Goal: Register for event/course: Sign up to attend an event or enroll in a course

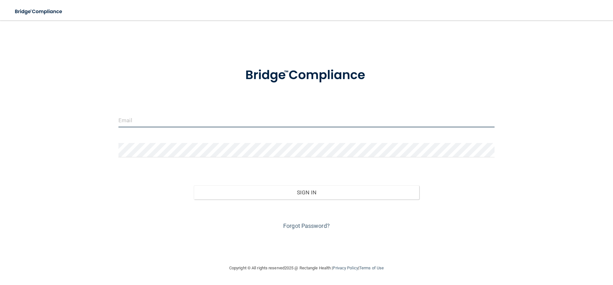
click at [159, 124] on input "email" at bounding box center [306, 120] width 376 height 14
type input "E"
type input "[EMAIL_ADDRESS][DOMAIN_NAME]"
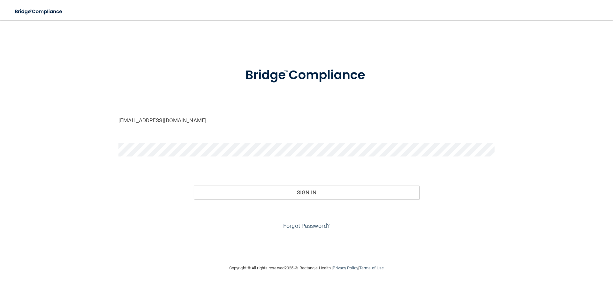
click at [194, 185] on button "Sign In" at bounding box center [307, 192] width 226 height 14
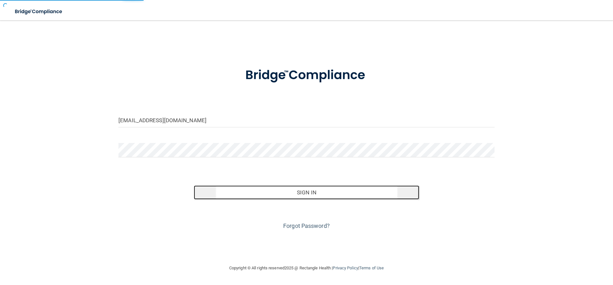
click at [250, 190] on button "Sign In" at bounding box center [307, 192] width 226 height 14
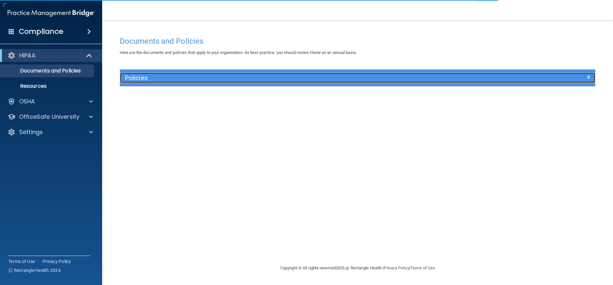
click at [155, 74] on div "Policies" at bounding box center [298, 78] width 356 height 10
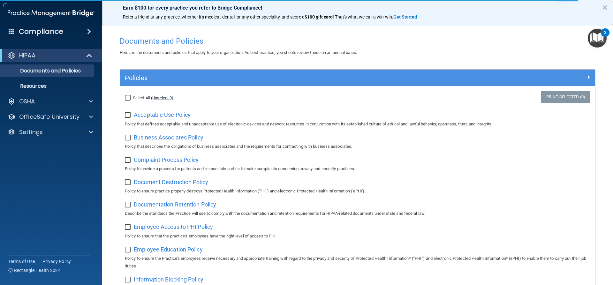
click at [151, 97] on link "(Unselect 0)" at bounding box center [162, 97] width 22 height 5
click at [132, 94] on label "Select All (Unselect 0) Unselect All" at bounding box center [149, 98] width 49 height 8
click at [132, 95] on input "Select All (Unselect 0) Unselect All" at bounding box center [128, 97] width 7 height 5
checkbox input "true"
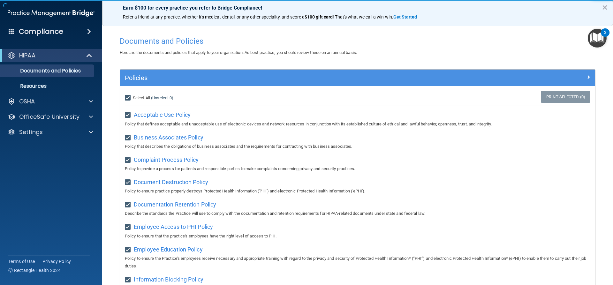
checkbox input "true"
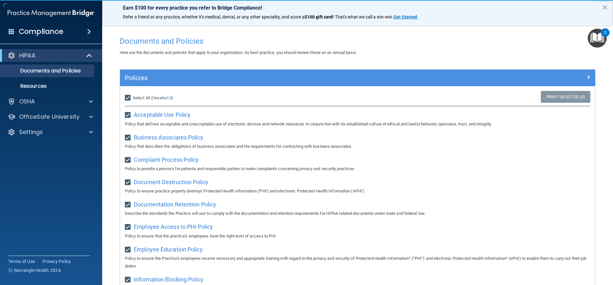
checkbox input "true"
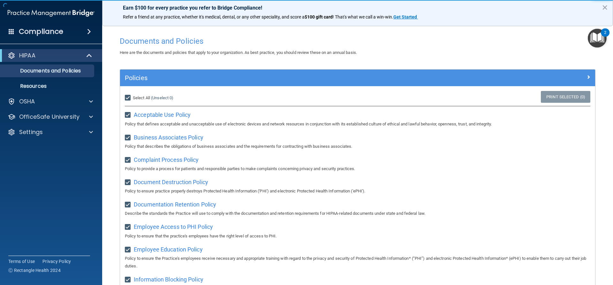
checkbox input "true"
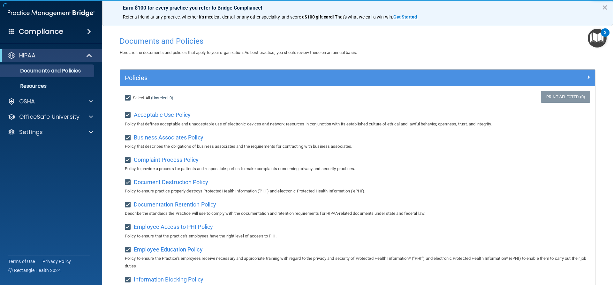
checkbox input "true"
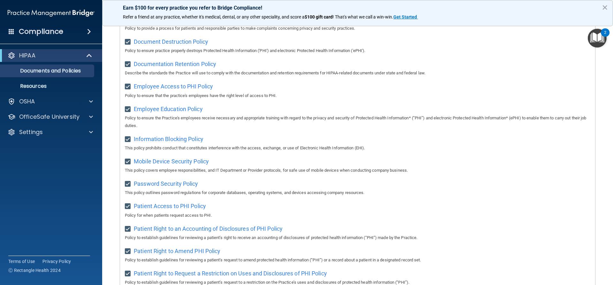
scroll to position [68, 0]
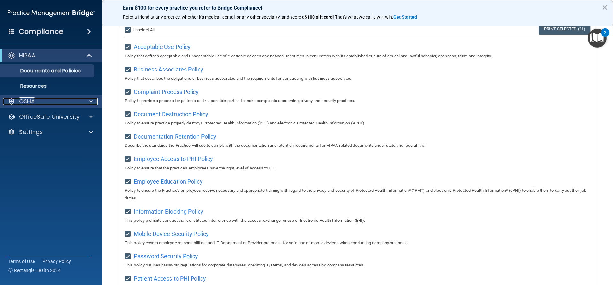
click at [64, 101] on div "OSHA" at bounding box center [42, 102] width 79 height 8
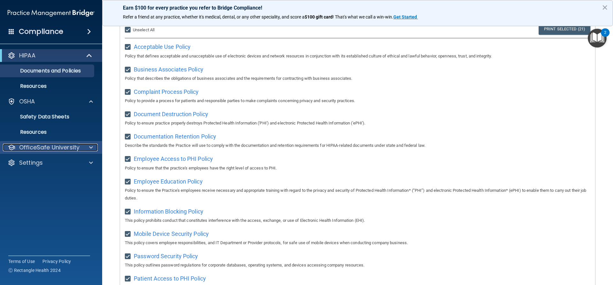
click at [80, 145] on div "OfficeSafe University" at bounding box center [42, 148] width 79 height 8
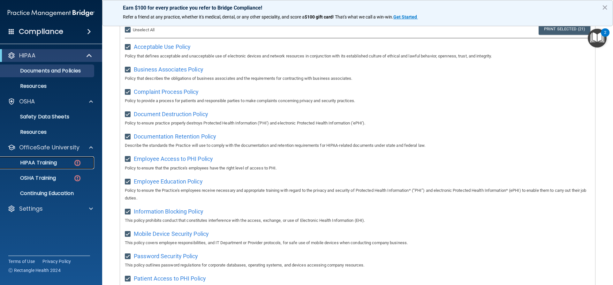
click at [46, 160] on p "HIPAA Training" at bounding box center [30, 163] width 53 height 6
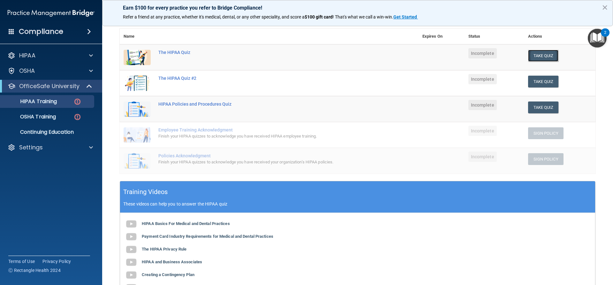
click at [542, 53] on button "Take Quiz" at bounding box center [543, 56] width 31 height 12
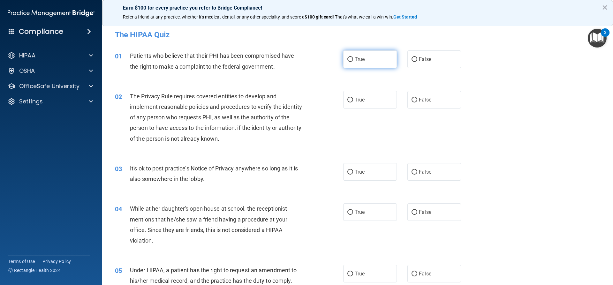
click at [358, 62] on span "True" at bounding box center [360, 59] width 10 height 6
click at [353, 62] on input "True" at bounding box center [350, 59] width 6 height 5
radio input "true"
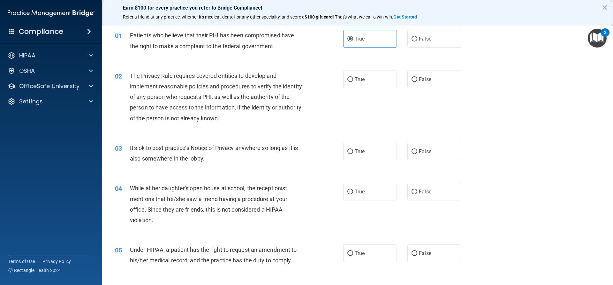
scroll to position [32, 0]
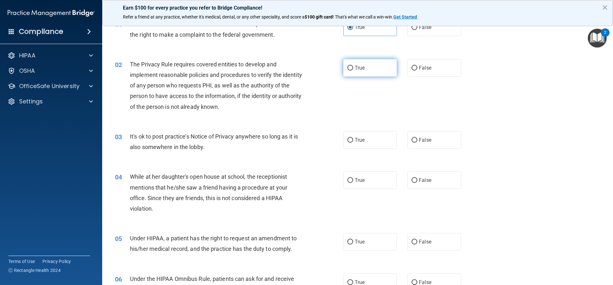
click at [355, 70] on span "True" at bounding box center [360, 68] width 10 height 6
click at [353, 70] on input "True" at bounding box center [350, 68] width 6 height 5
radio input "true"
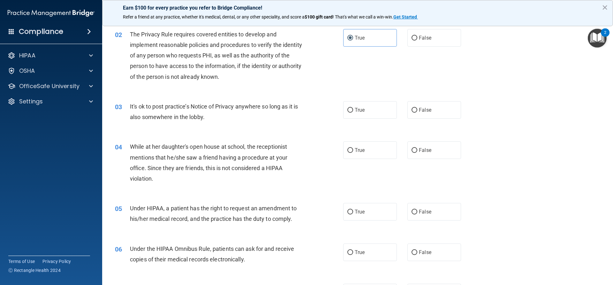
scroll to position [96, 0]
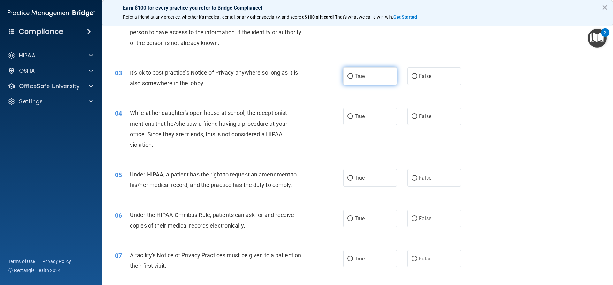
click at [370, 79] on label "True" at bounding box center [370, 76] width 54 height 18
click at [353, 79] on input "True" at bounding box center [350, 76] width 6 height 5
radio input "true"
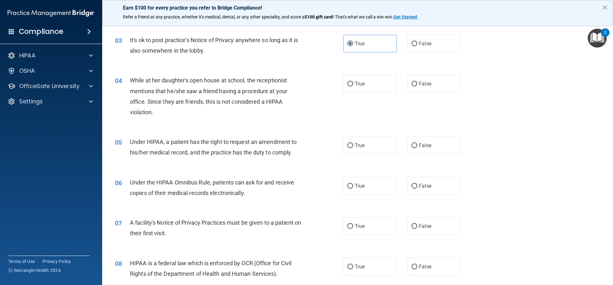
scroll to position [160, 0]
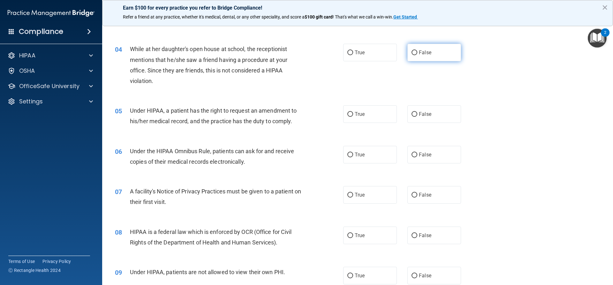
click at [422, 49] on label "False" at bounding box center [434, 53] width 54 height 18
click at [417, 50] on input "False" at bounding box center [414, 52] width 6 height 5
radio input "true"
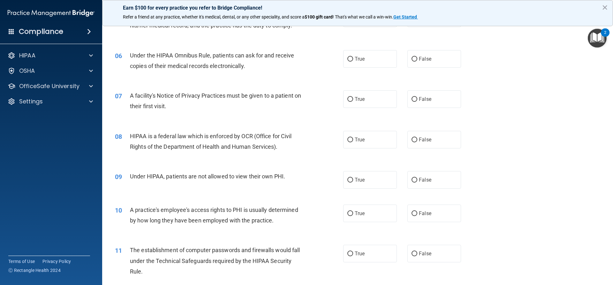
scroll to position [223, 0]
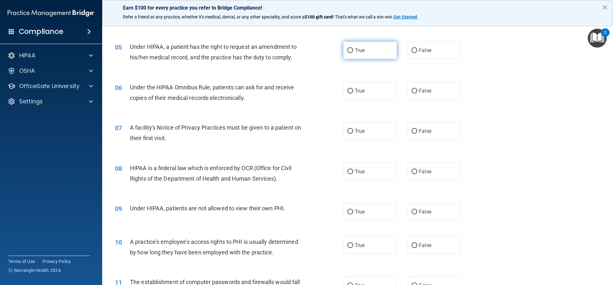
click at [368, 57] on label "True" at bounding box center [370, 50] width 54 height 18
click at [353, 53] on input "True" at bounding box center [350, 50] width 6 height 5
radio input "true"
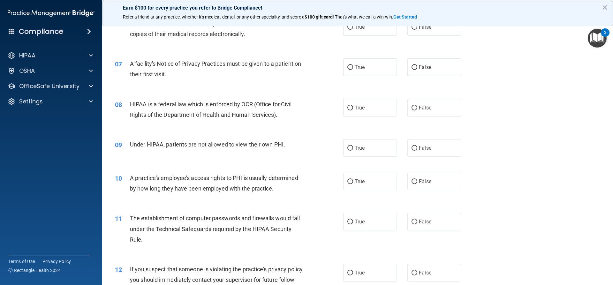
scroll to position [255, 0]
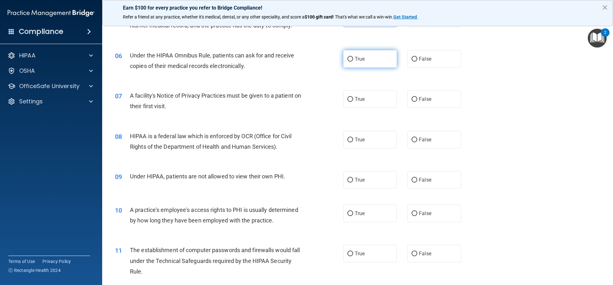
click at [373, 55] on label "True" at bounding box center [370, 59] width 54 height 18
click at [353, 57] on input "True" at bounding box center [350, 59] width 6 height 5
radio input "true"
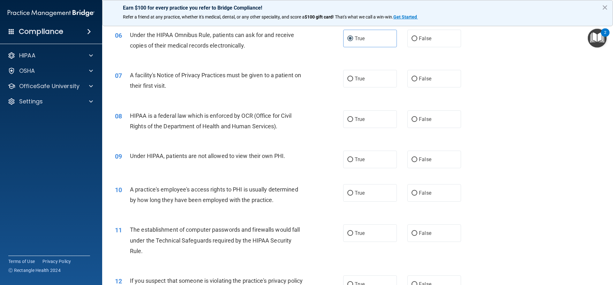
scroll to position [287, 0]
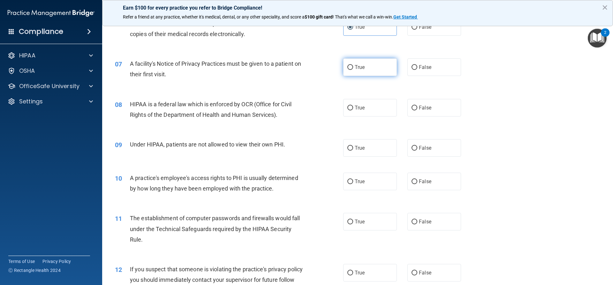
click at [366, 70] on label "True" at bounding box center [370, 67] width 54 height 18
click at [353, 70] on input "True" at bounding box center [350, 67] width 6 height 5
radio input "true"
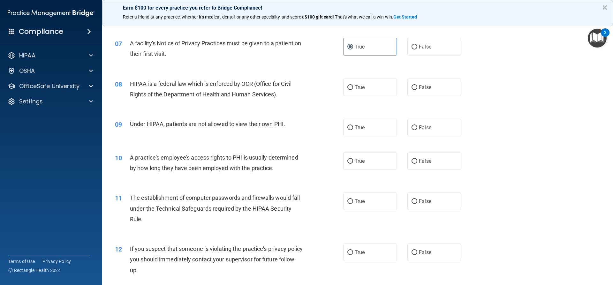
scroll to position [319, 0]
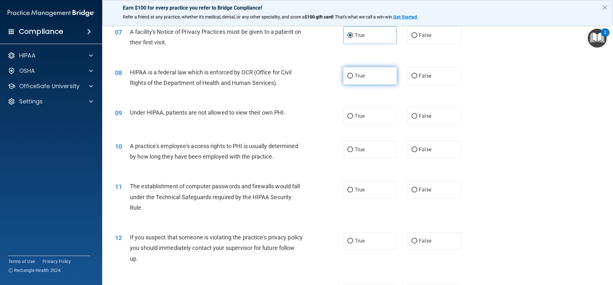
click at [365, 76] on label "True" at bounding box center [370, 76] width 54 height 18
click at [353, 76] on input "True" at bounding box center [350, 76] width 6 height 5
radio input "true"
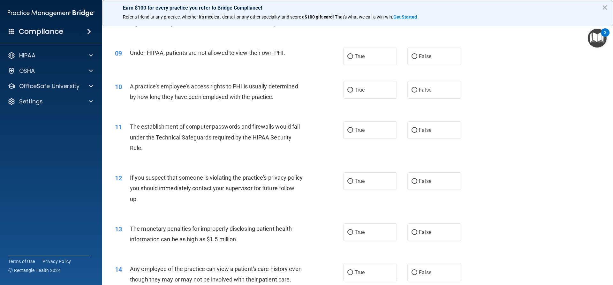
scroll to position [383, 0]
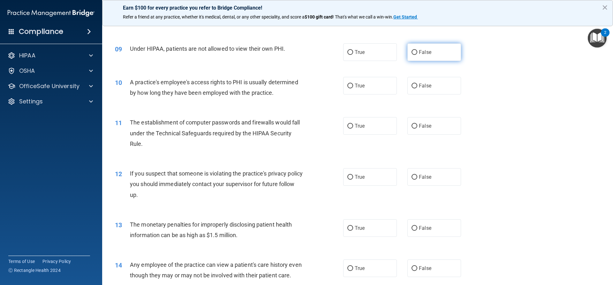
click at [411, 52] on input "False" at bounding box center [414, 52] width 6 height 5
radio input "true"
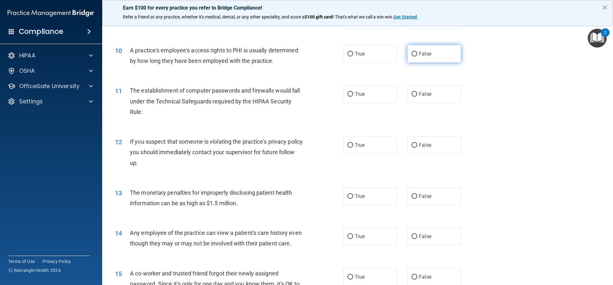
click at [417, 50] on label "False" at bounding box center [434, 54] width 54 height 18
click at [417, 52] on input "False" at bounding box center [414, 54] width 6 height 5
radio input "true"
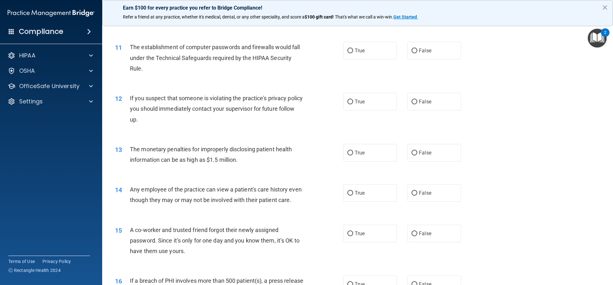
scroll to position [447, 0]
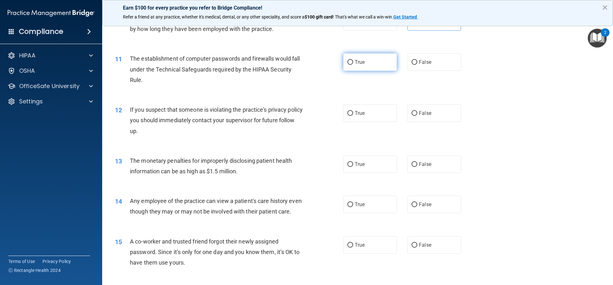
click at [358, 60] on span "True" at bounding box center [360, 62] width 10 height 6
click at [353, 60] on input "True" at bounding box center [350, 62] width 6 height 5
radio input "true"
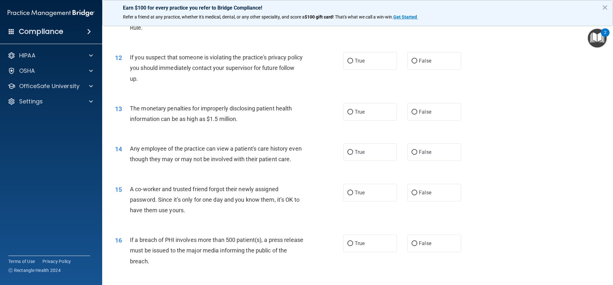
scroll to position [511, 0]
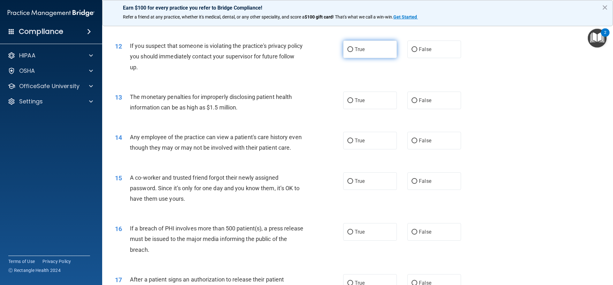
click at [357, 51] on span "True" at bounding box center [360, 49] width 10 height 6
click at [353, 51] on input "True" at bounding box center [350, 49] width 6 height 5
radio input "true"
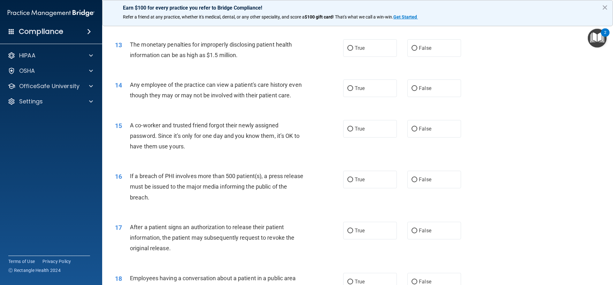
scroll to position [575, 0]
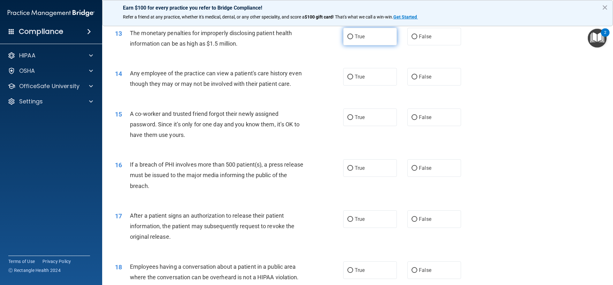
click at [362, 40] on label "True" at bounding box center [370, 37] width 54 height 18
click at [353, 39] on input "True" at bounding box center [350, 36] width 6 height 5
radio input "true"
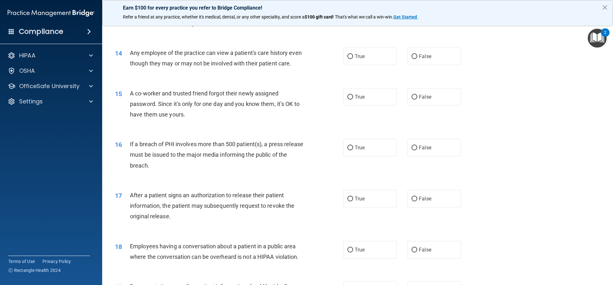
scroll to position [606, 0]
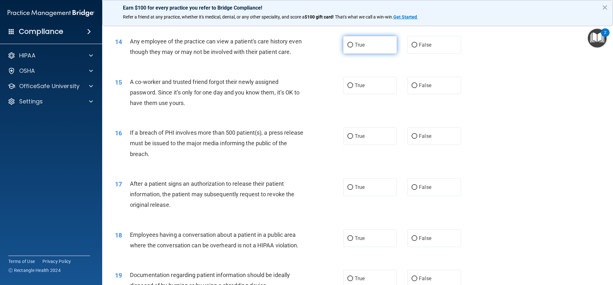
click at [364, 49] on label "True" at bounding box center [370, 45] width 54 height 18
click at [353, 48] on input "True" at bounding box center [350, 45] width 6 height 5
radio input "true"
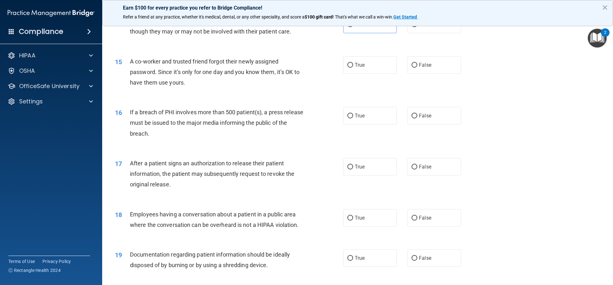
scroll to position [638, 0]
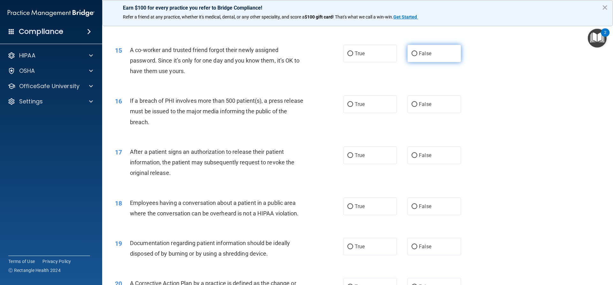
click at [420, 56] on span "False" at bounding box center [425, 53] width 12 height 6
click at [417, 56] on input "False" at bounding box center [414, 53] width 6 height 5
radio input "true"
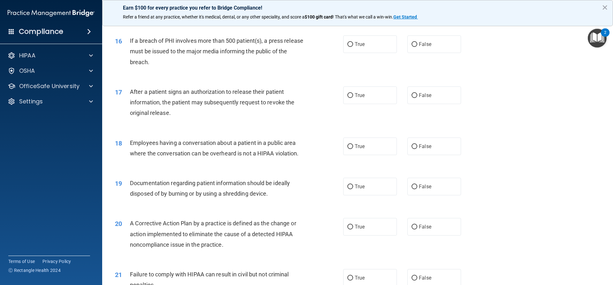
scroll to position [702, 0]
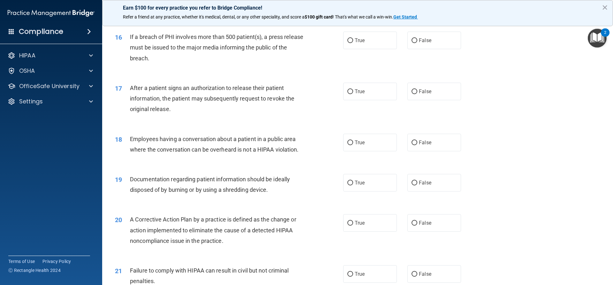
drag, startPoint x: 365, startPoint y: 51, endPoint x: 363, endPoint y: 60, distance: 9.3
click at [365, 49] on label "True" at bounding box center [370, 41] width 54 height 18
click at [353, 43] on input "True" at bounding box center [350, 40] width 6 height 5
radio input "true"
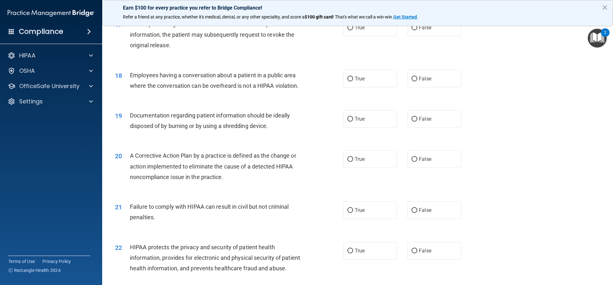
scroll to position [734, 0]
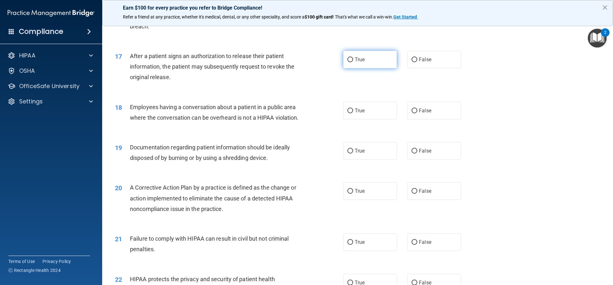
click at [365, 68] on label "True" at bounding box center [370, 60] width 54 height 18
click at [353, 62] on input "True" at bounding box center [350, 59] width 6 height 5
radio input "true"
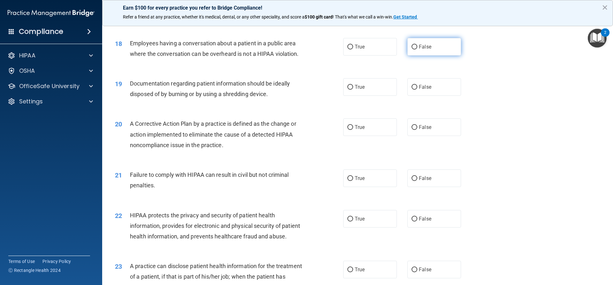
click at [429, 56] on label "False" at bounding box center [434, 47] width 54 height 18
click at [417, 49] on input "False" at bounding box center [414, 47] width 6 height 5
radio input "true"
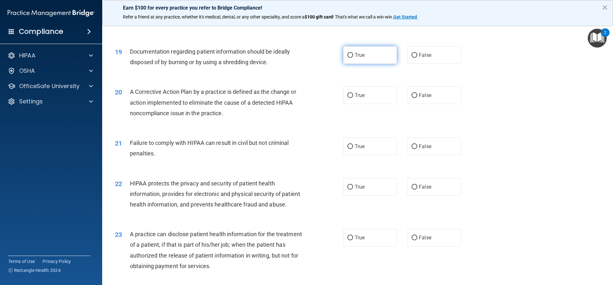
click at [374, 61] on label "True" at bounding box center [370, 55] width 54 height 18
click at [353, 58] on input "True" at bounding box center [350, 55] width 6 height 5
radio input "true"
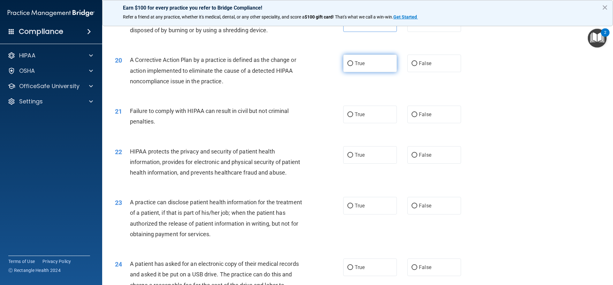
click at [353, 72] on label "True" at bounding box center [370, 64] width 54 height 18
click at [353, 66] on input "True" at bounding box center [350, 63] width 6 height 5
radio input "true"
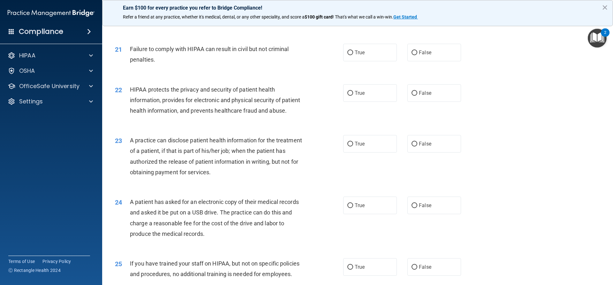
scroll to position [926, 0]
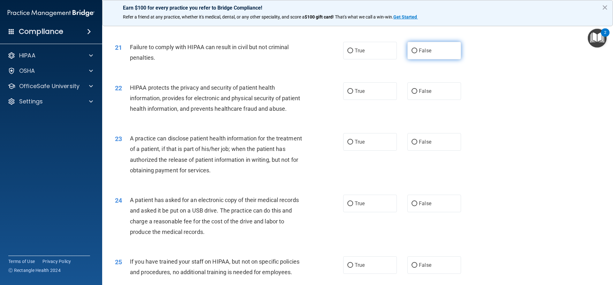
click at [421, 54] on span "False" at bounding box center [425, 51] width 12 height 6
click at [417, 53] on input "False" at bounding box center [414, 51] width 6 height 5
radio input "true"
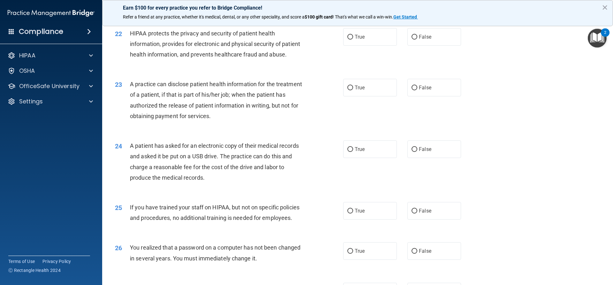
scroll to position [989, 0]
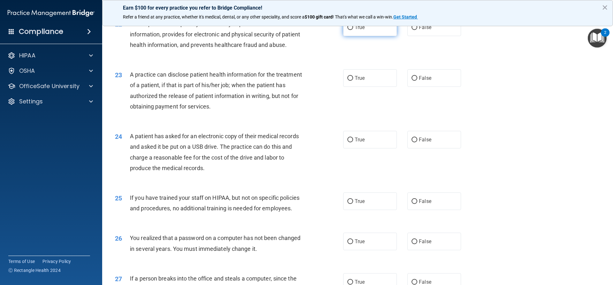
click at [363, 36] on label "True" at bounding box center [370, 28] width 54 height 18
click at [353, 30] on input "True" at bounding box center [350, 27] width 6 height 5
radio input "true"
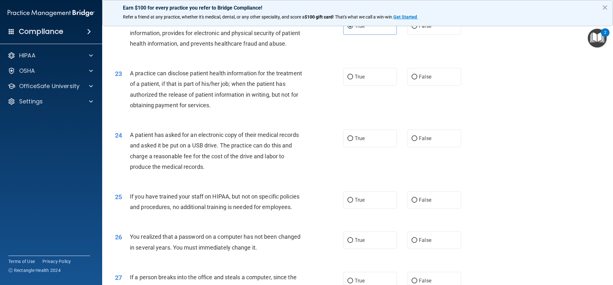
scroll to position [1002, 0]
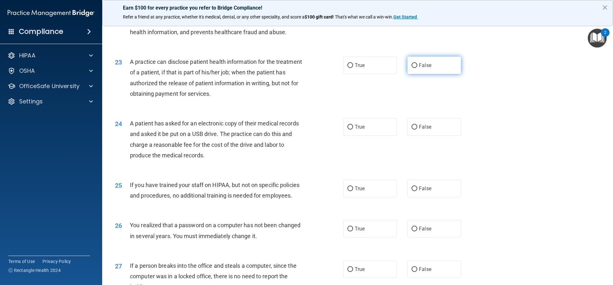
click at [416, 74] on label "False" at bounding box center [434, 65] width 54 height 18
click at [416, 68] on input "False" at bounding box center [414, 65] width 6 height 5
radio input "true"
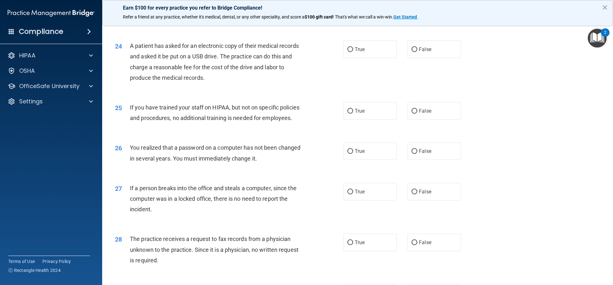
scroll to position [1098, 0]
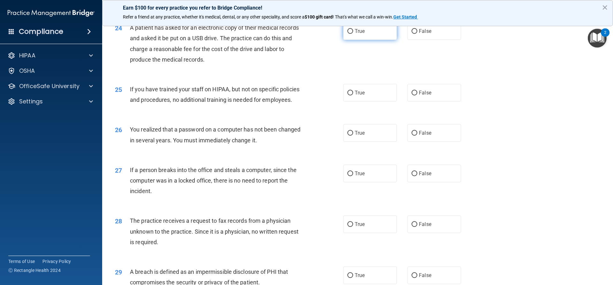
click at [357, 34] on span "True" at bounding box center [360, 31] width 10 height 6
click at [353, 34] on input "True" at bounding box center [350, 31] width 6 height 5
radio input "true"
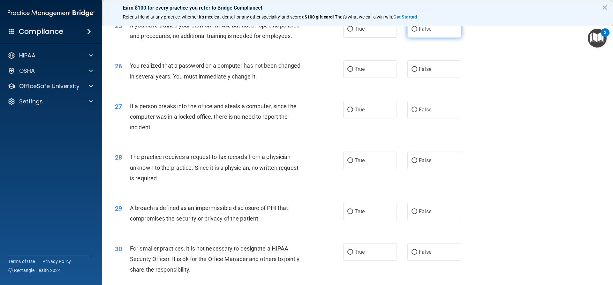
click at [419, 38] on label "False" at bounding box center [434, 29] width 54 height 18
click at [417, 32] on input "False" at bounding box center [414, 29] width 6 height 5
radio input "true"
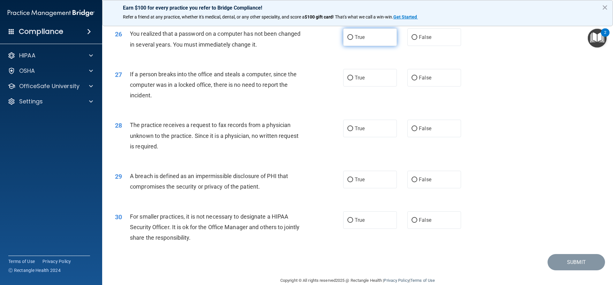
click at [359, 40] on span "True" at bounding box center [360, 37] width 10 height 6
click at [353, 40] on input "True" at bounding box center [350, 37] width 6 height 5
radio input "true"
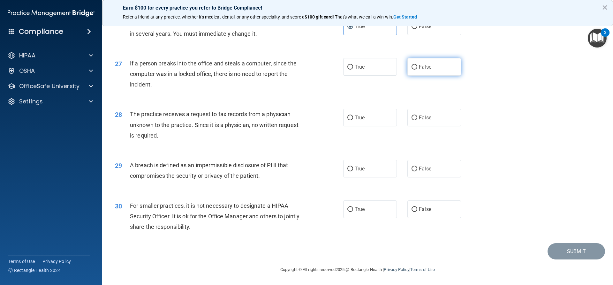
click at [419, 67] on span "False" at bounding box center [425, 67] width 12 height 6
click at [417, 67] on input "False" at bounding box center [414, 67] width 6 height 5
radio input "true"
click at [428, 111] on label "False" at bounding box center [434, 118] width 54 height 18
click at [417, 116] on input "False" at bounding box center [414, 118] width 6 height 5
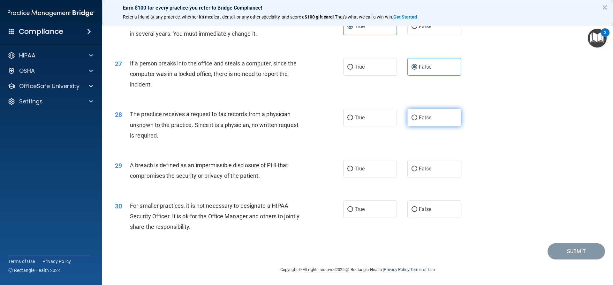
radio input "true"
click at [366, 168] on label "True" at bounding box center [370, 169] width 54 height 18
click at [353, 168] on input "True" at bounding box center [350, 169] width 6 height 5
radio input "true"
click at [420, 203] on label "False" at bounding box center [434, 209] width 54 height 18
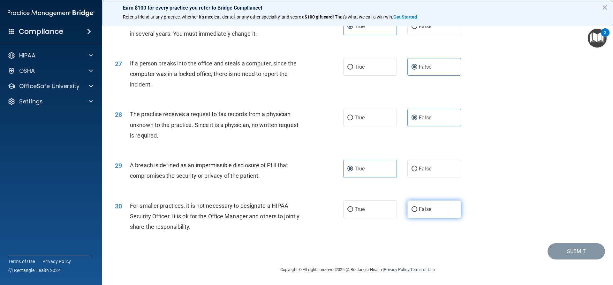
click at [417, 207] on input "False" at bounding box center [414, 209] width 6 height 5
radio input "true"
click at [574, 251] on button "Submit" at bounding box center [575, 251] width 57 height 16
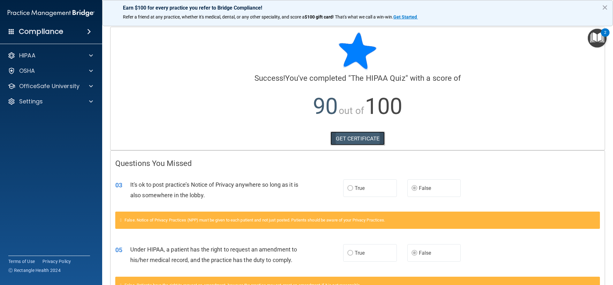
click at [359, 141] on link "GET CERTIFICATE" at bounding box center [357, 139] width 55 height 14
click at [45, 90] on p "OfficeSafe University" at bounding box center [49, 86] width 60 height 8
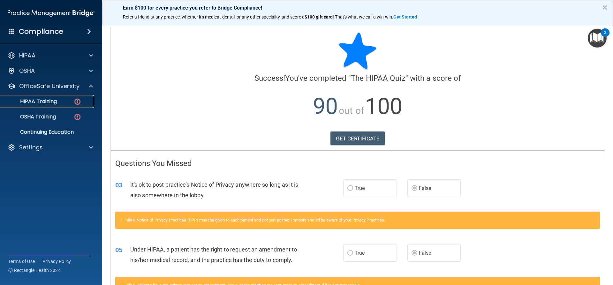
click at [52, 104] on p "HIPAA Training" at bounding box center [30, 101] width 53 height 6
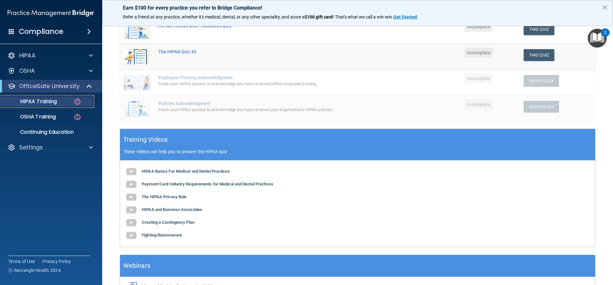
scroll to position [96, 0]
